Goal: Information Seeking & Learning: Find specific fact

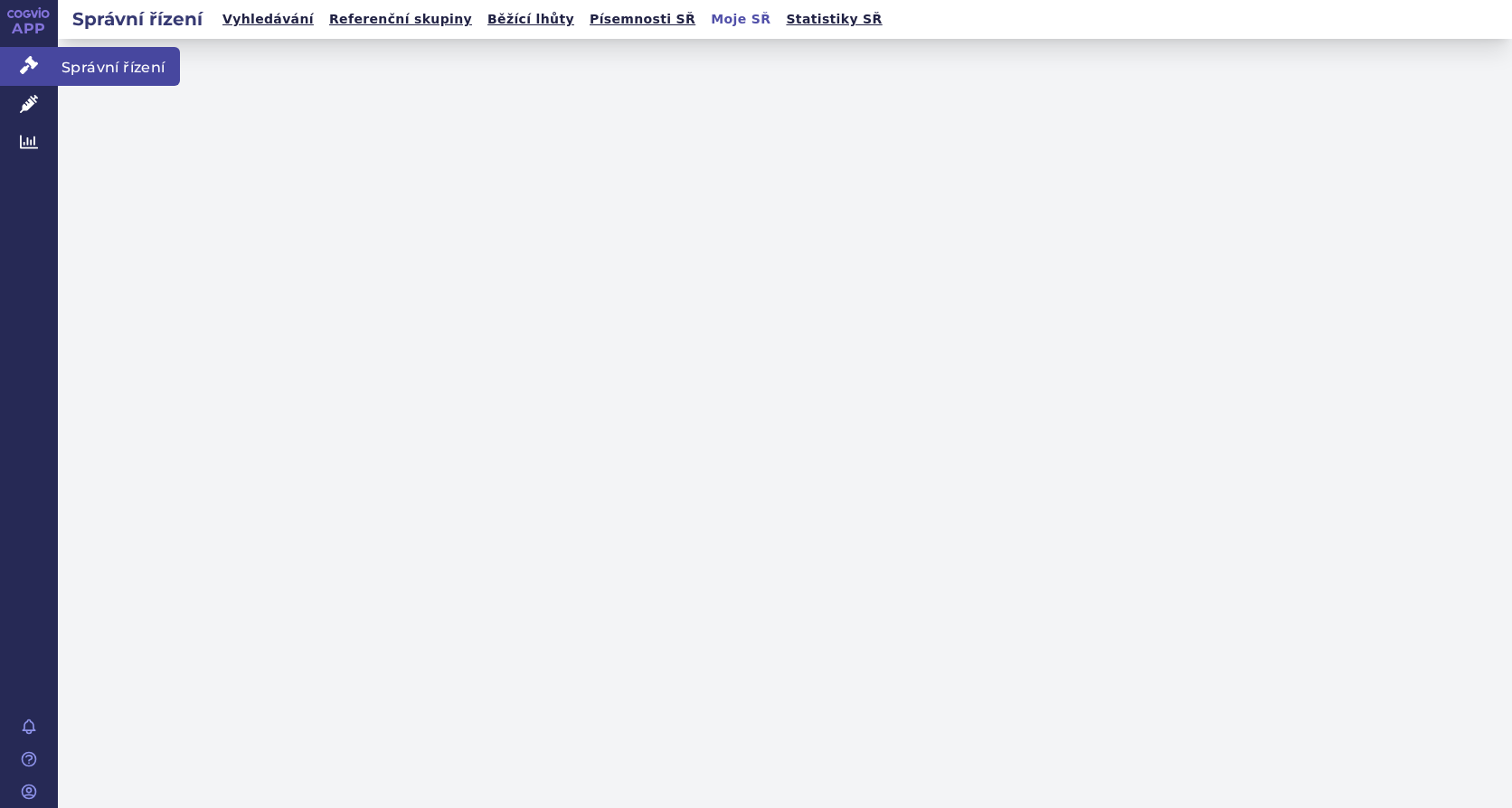
click at [108, 101] on span "Léčivé přípravky" at bounding box center [130, 104] width 144 height 38
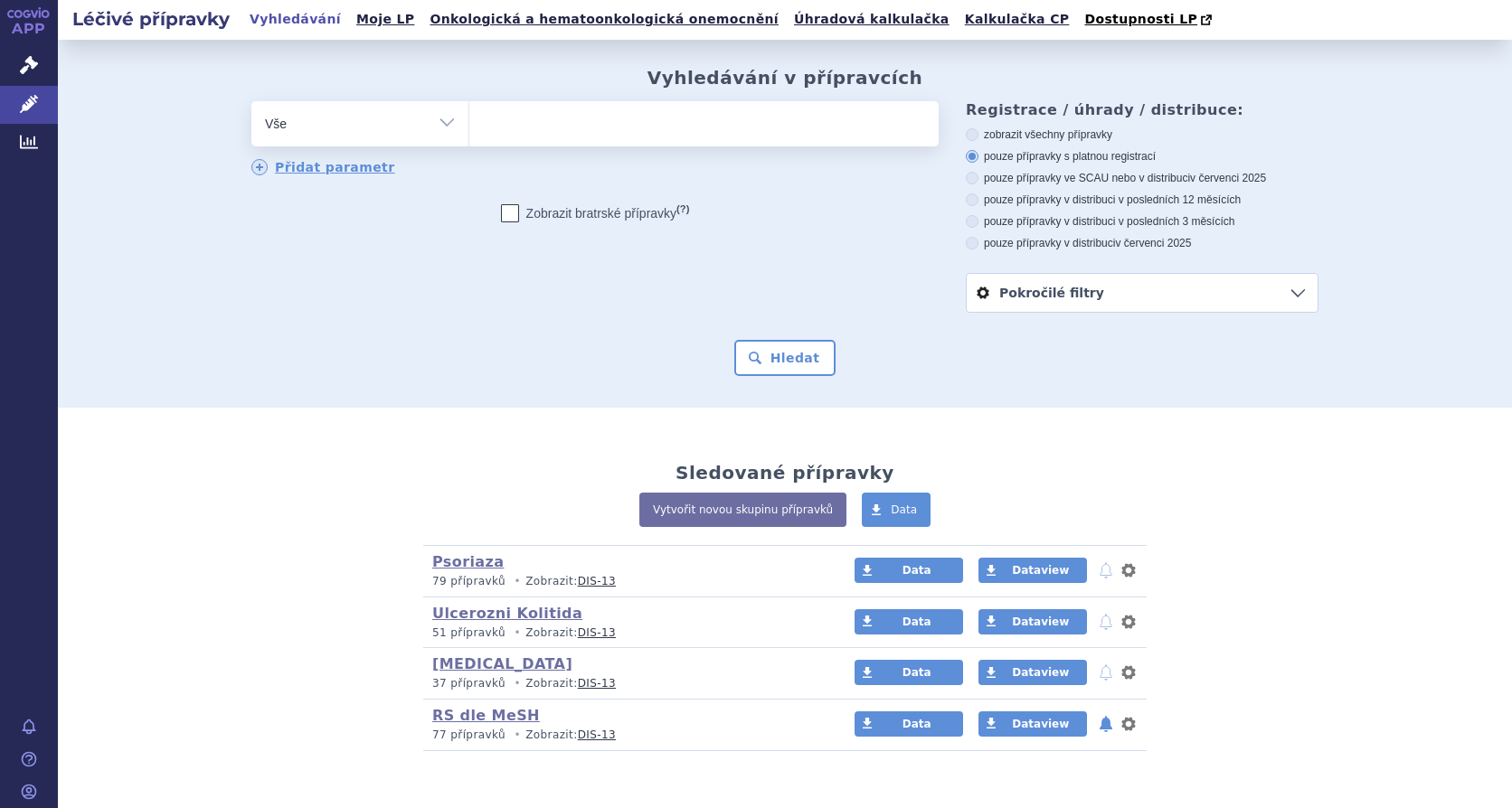
click at [27, 69] on icon at bounding box center [28, 65] width 18 height 18
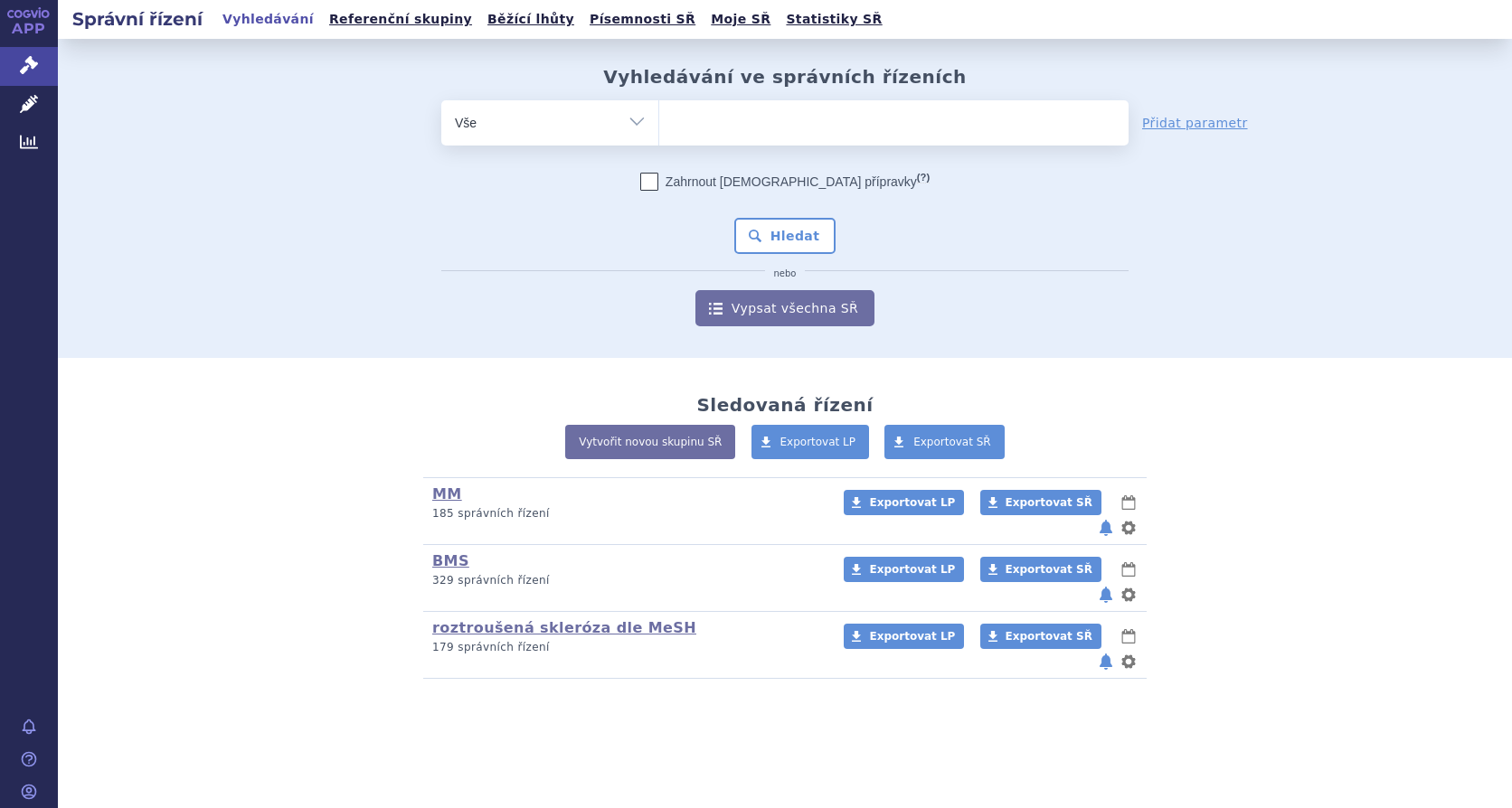
click at [730, 131] on ul at bounding box center [893, 118] width 469 height 38
click at [659, 131] on select at bounding box center [658, 121] width 1 height 46
type input "br"
type input "bri"
type input "briu"
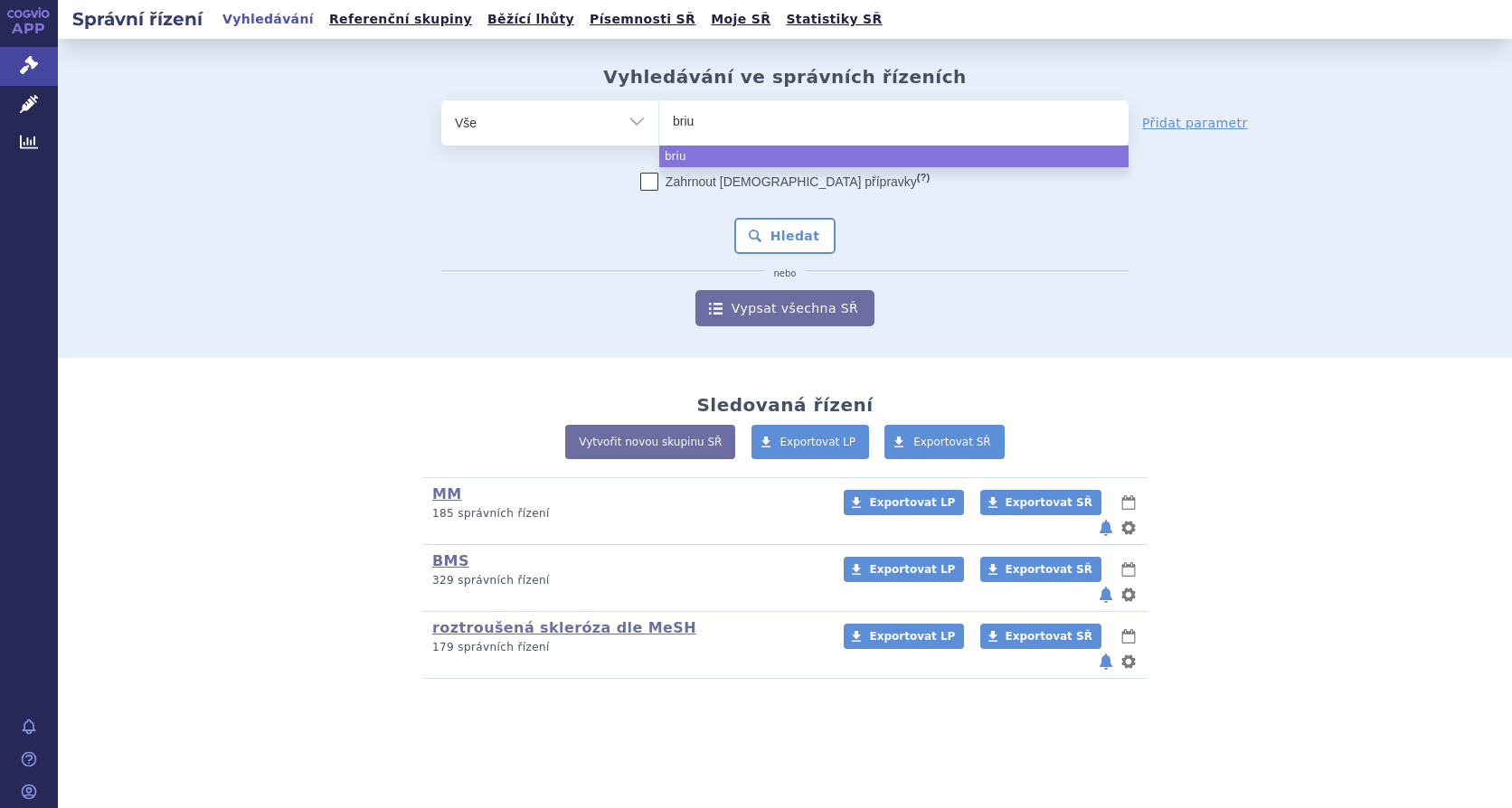
type input "brium"
type input "briumv"
type input "briumvi"
select select "briumvi"
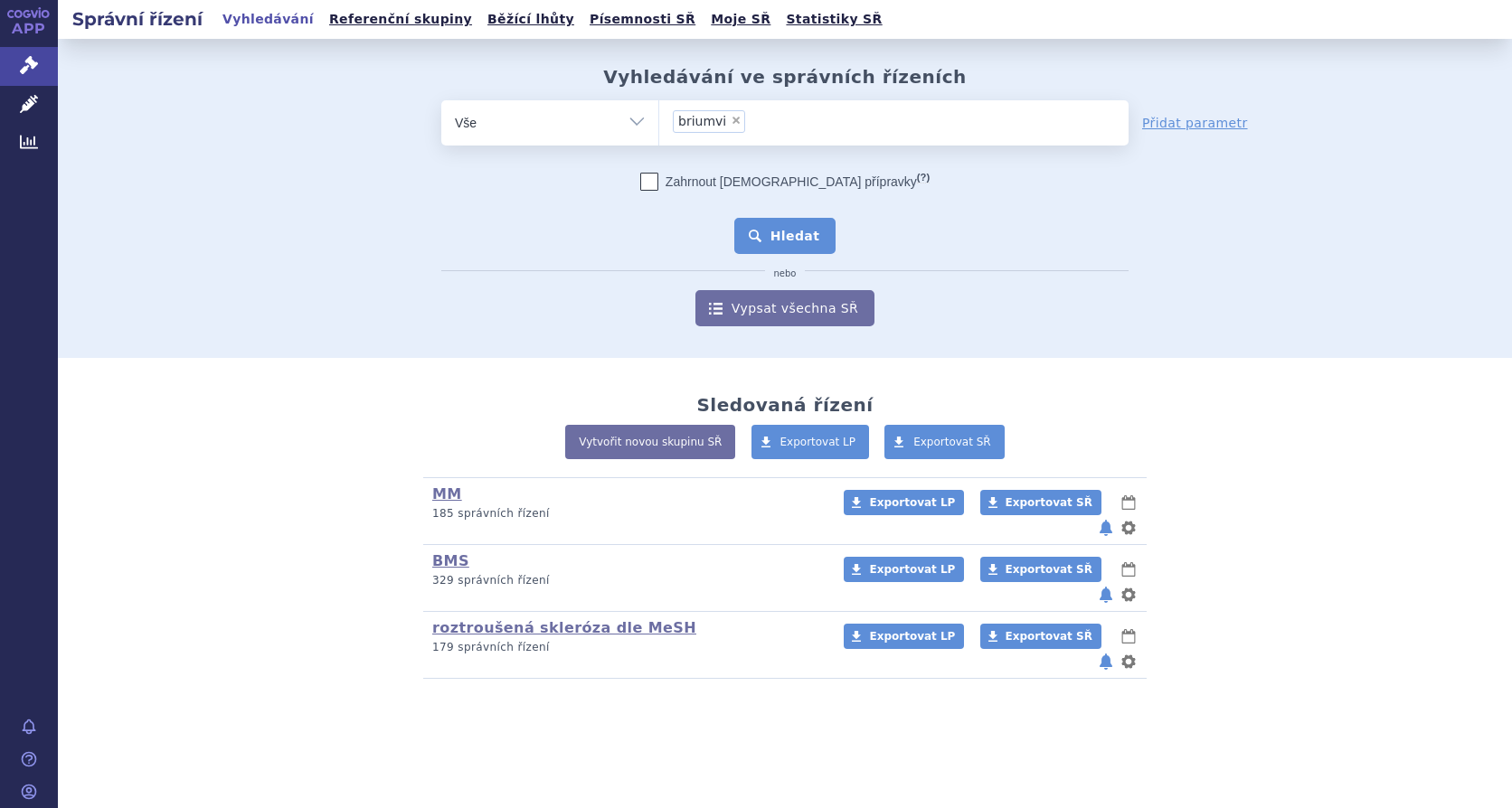
click at [773, 237] on button "Hledat" at bounding box center [784, 236] width 102 height 36
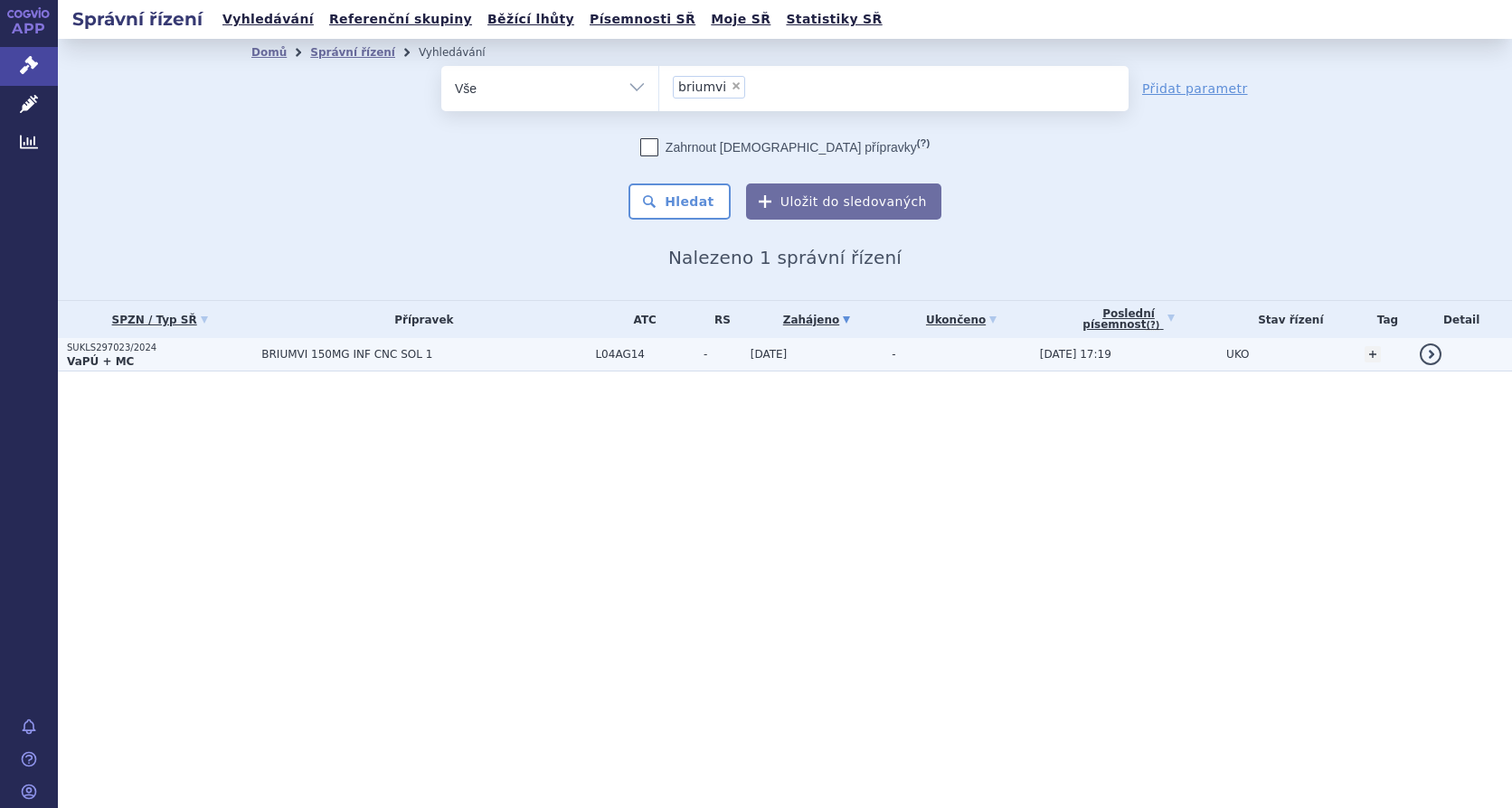
click at [299, 350] on span "BRIUMVI 150MG INF CNC SOL 1" at bounding box center [423, 354] width 324 height 13
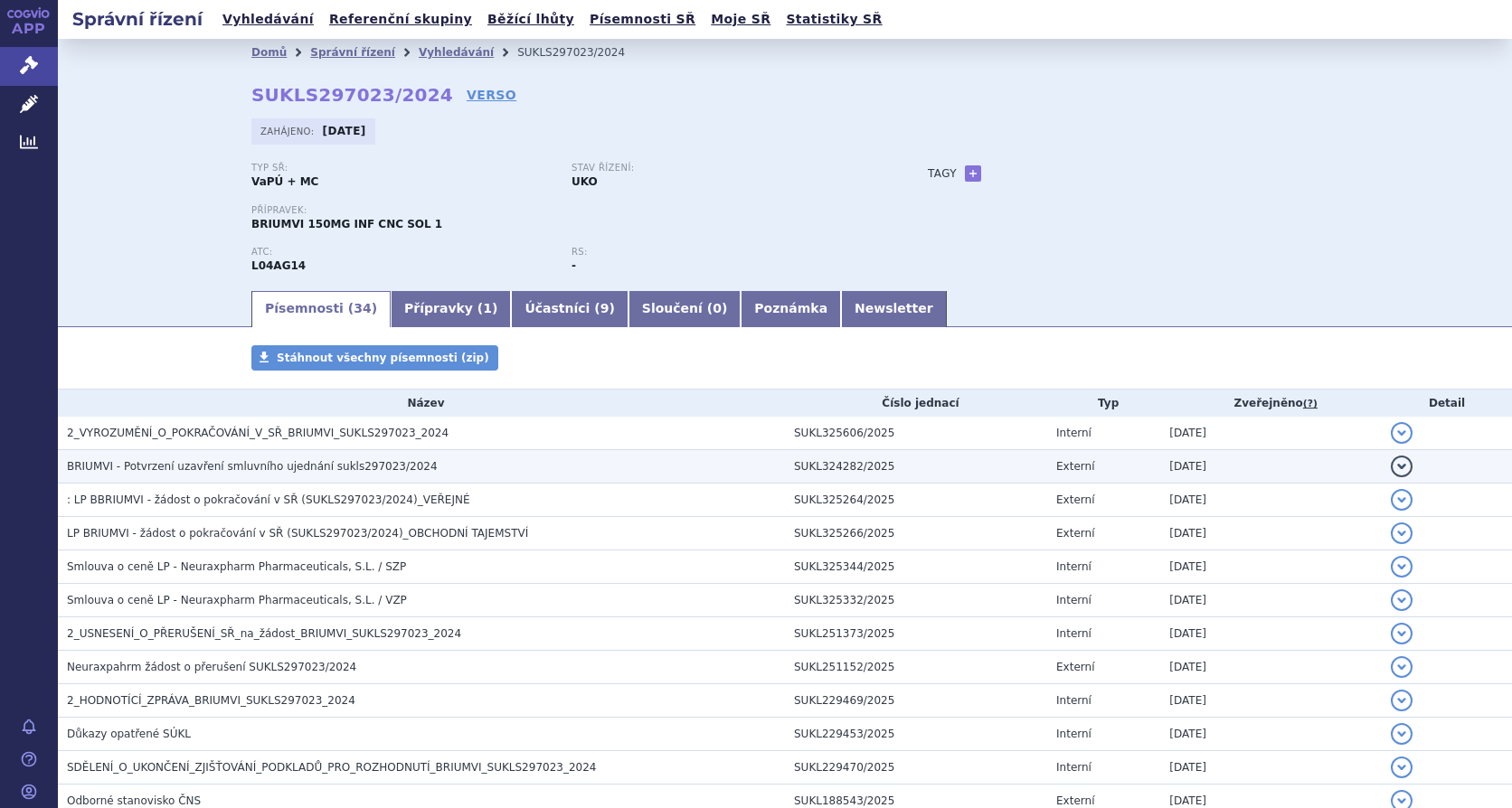
click at [1391, 464] on button "detail" at bounding box center [1401, 467] width 21 height 21
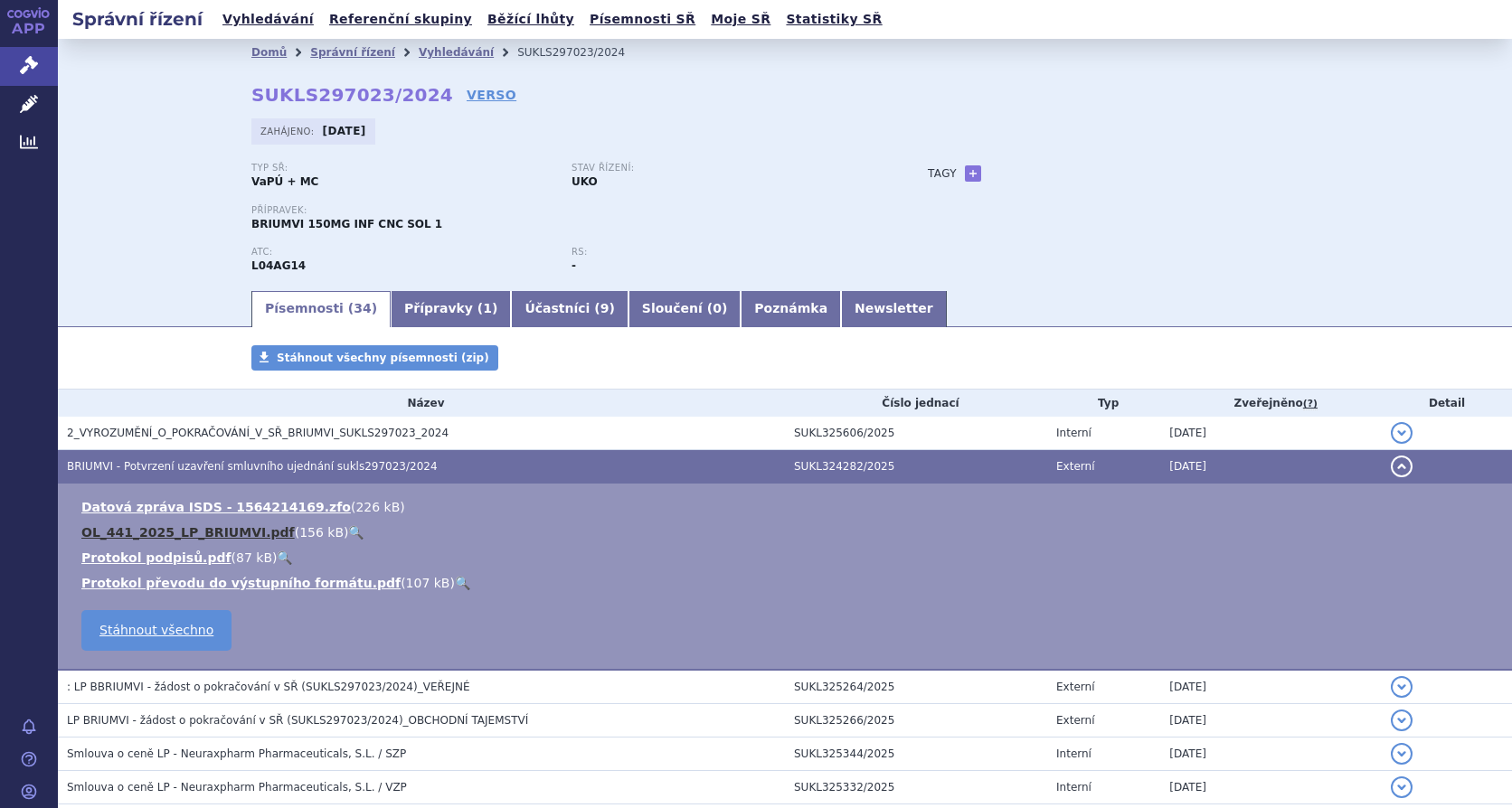
click at [173, 528] on link "OL_441_2025_LP_BRIUMVI.pdf" at bounding box center [188, 532] width 214 height 15
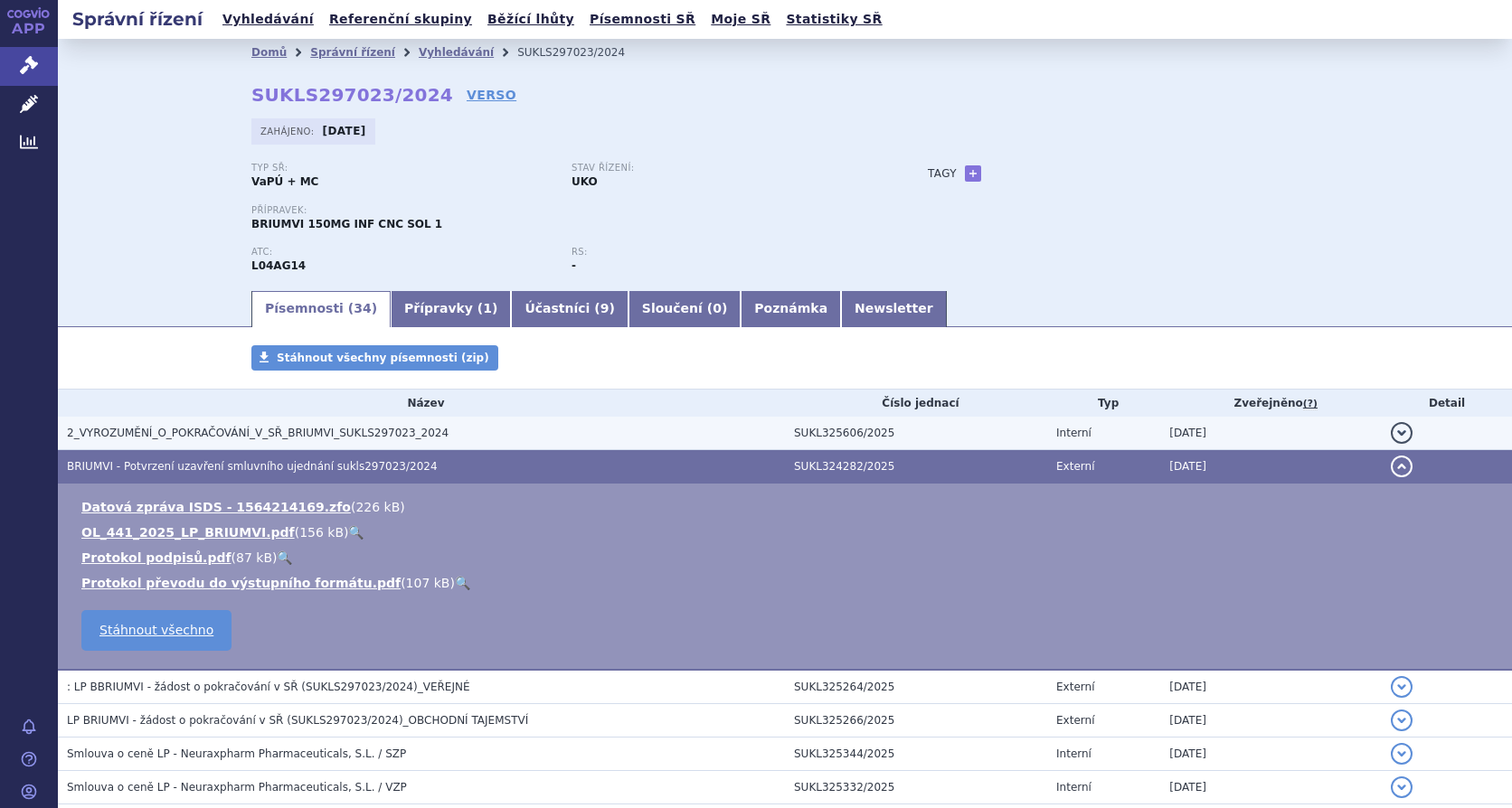
click at [1391, 426] on button "detail" at bounding box center [1401, 433] width 21 height 21
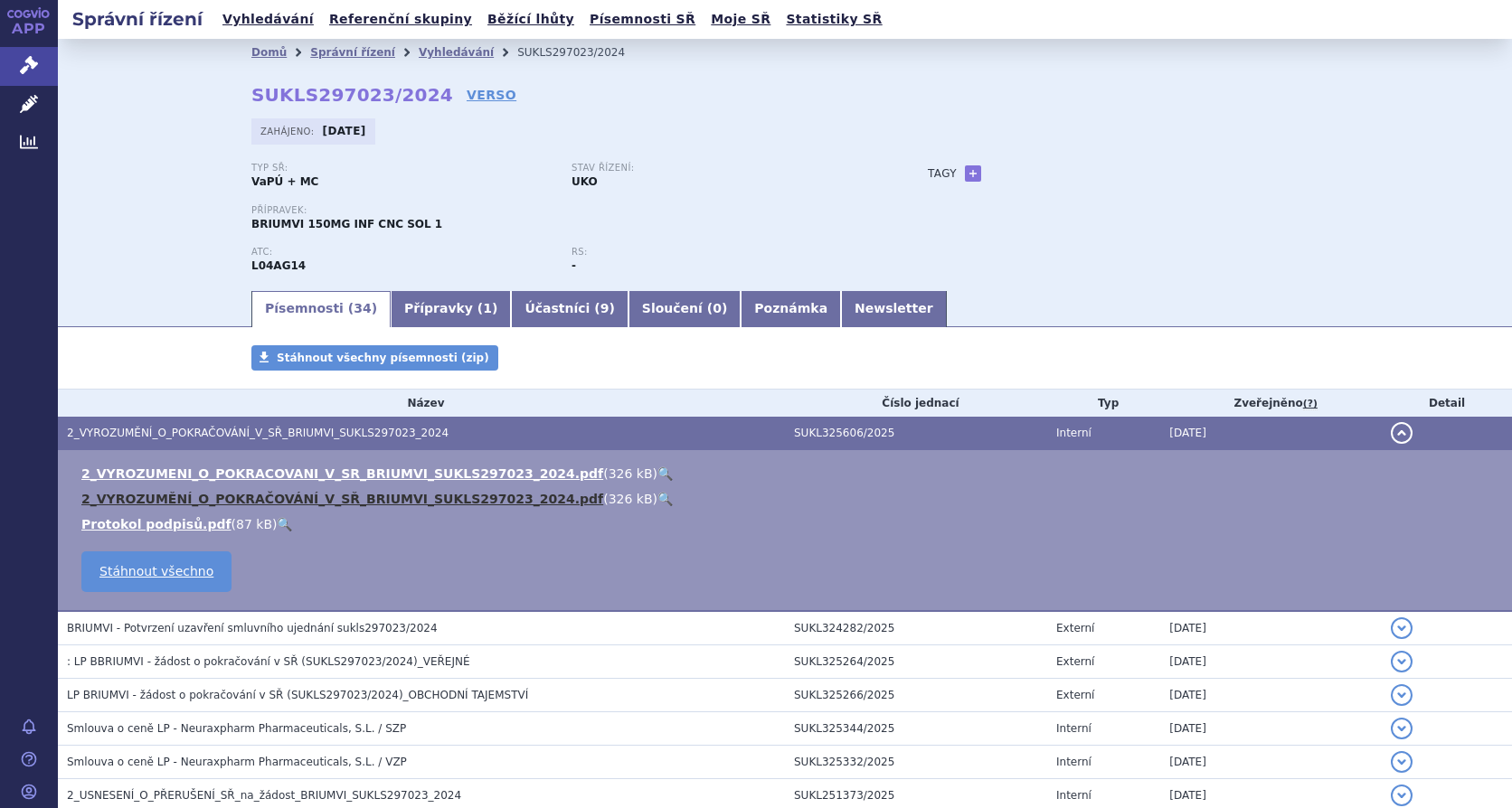
click at [306, 499] on link "2_VYROZUMĚNÍ_O_POKRAČOVÁNÍ_V_SŘ_BRIUMVI_SUKLS297023_2024.pdf" at bounding box center [343, 499] width 522 height 15
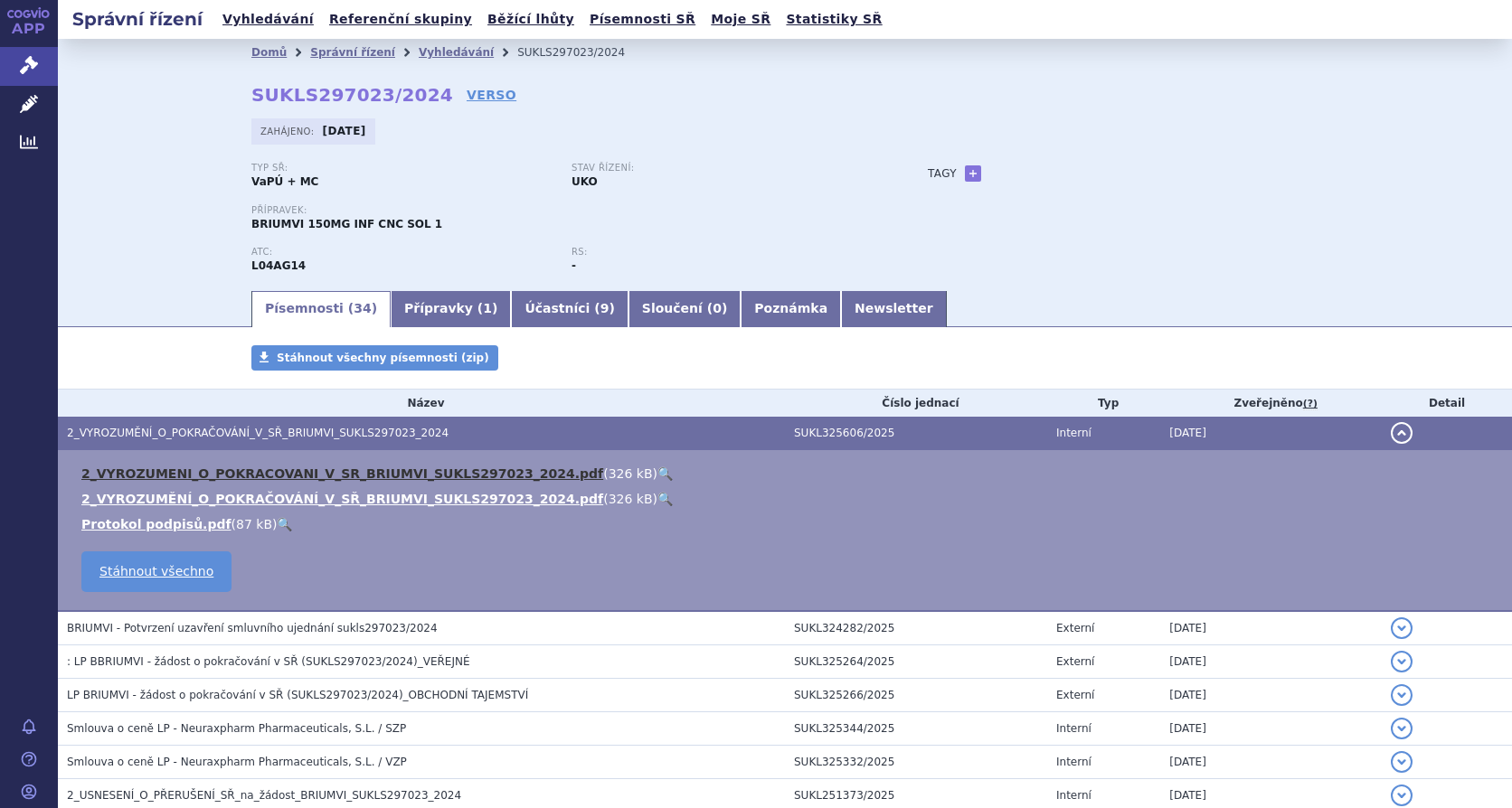
click at [311, 472] on link "2_VYROZUMENI_O_POKRACOVANI_V_SR_BRIUMVI_SUKLS297023_2024.pdf" at bounding box center [343, 473] width 522 height 15
